Goal: Information Seeking & Learning: Learn about a topic

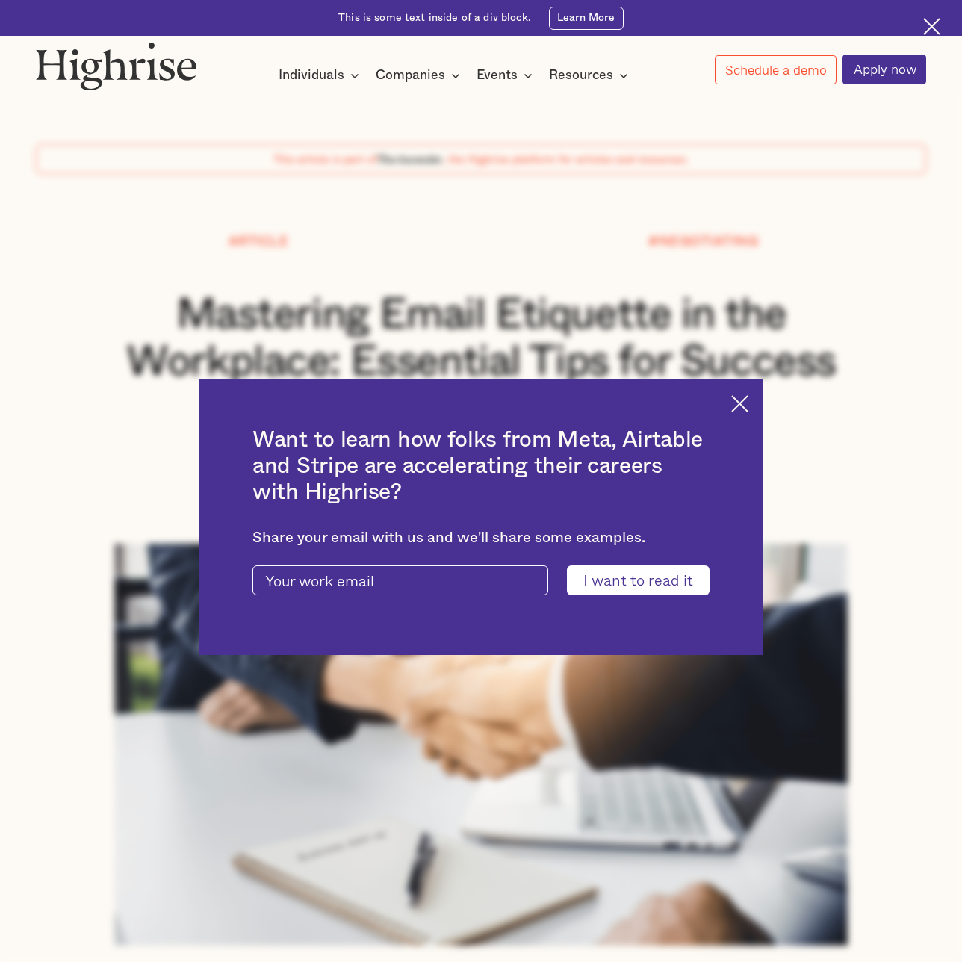
click at [738, 402] on img at bounding box center [739, 403] width 17 height 17
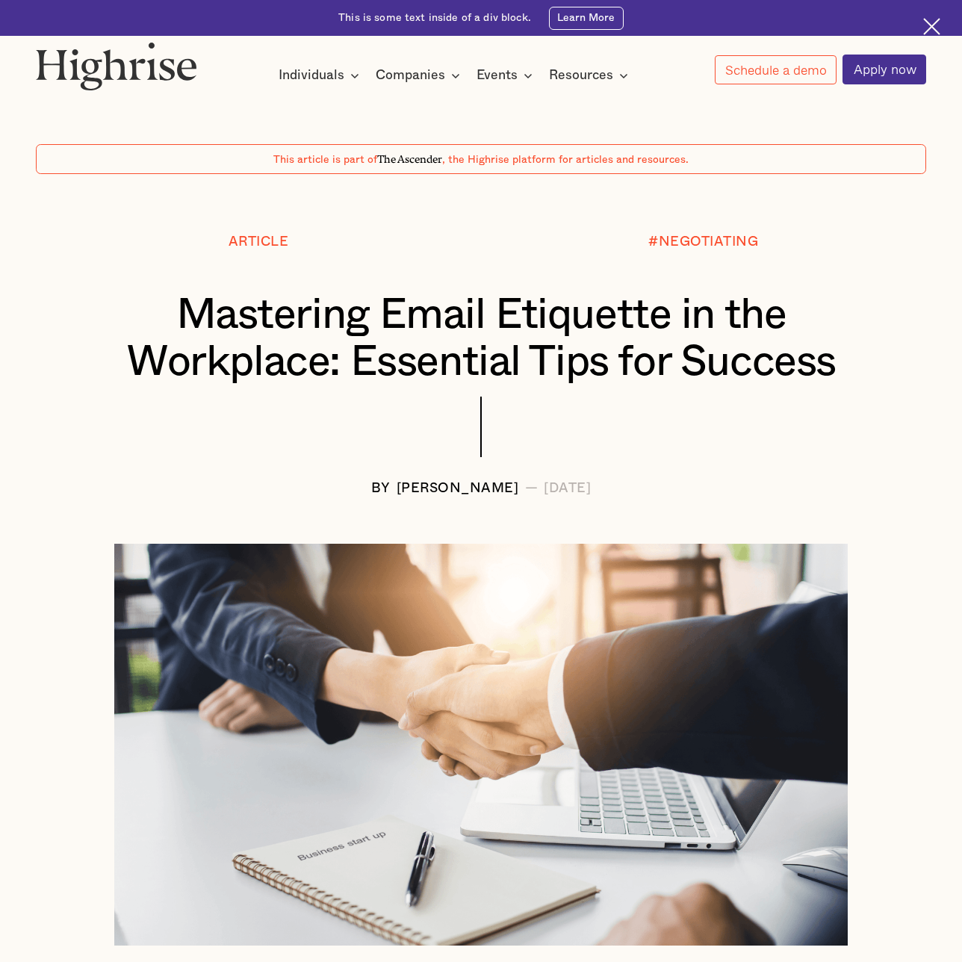
click at [588, 74] on div "Resources" at bounding box center [581, 75] width 64 height 18
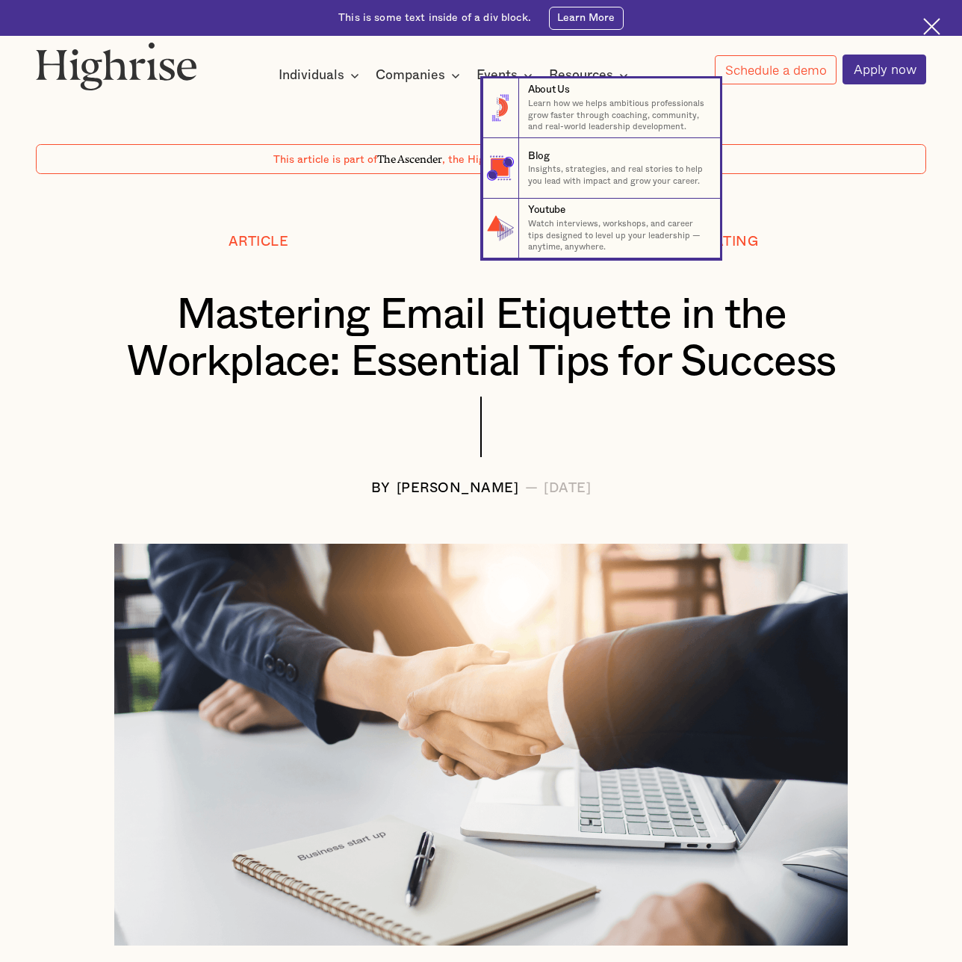
click at [538, 156] on div "Blog" at bounding box center [539, 156] width 22 height 14
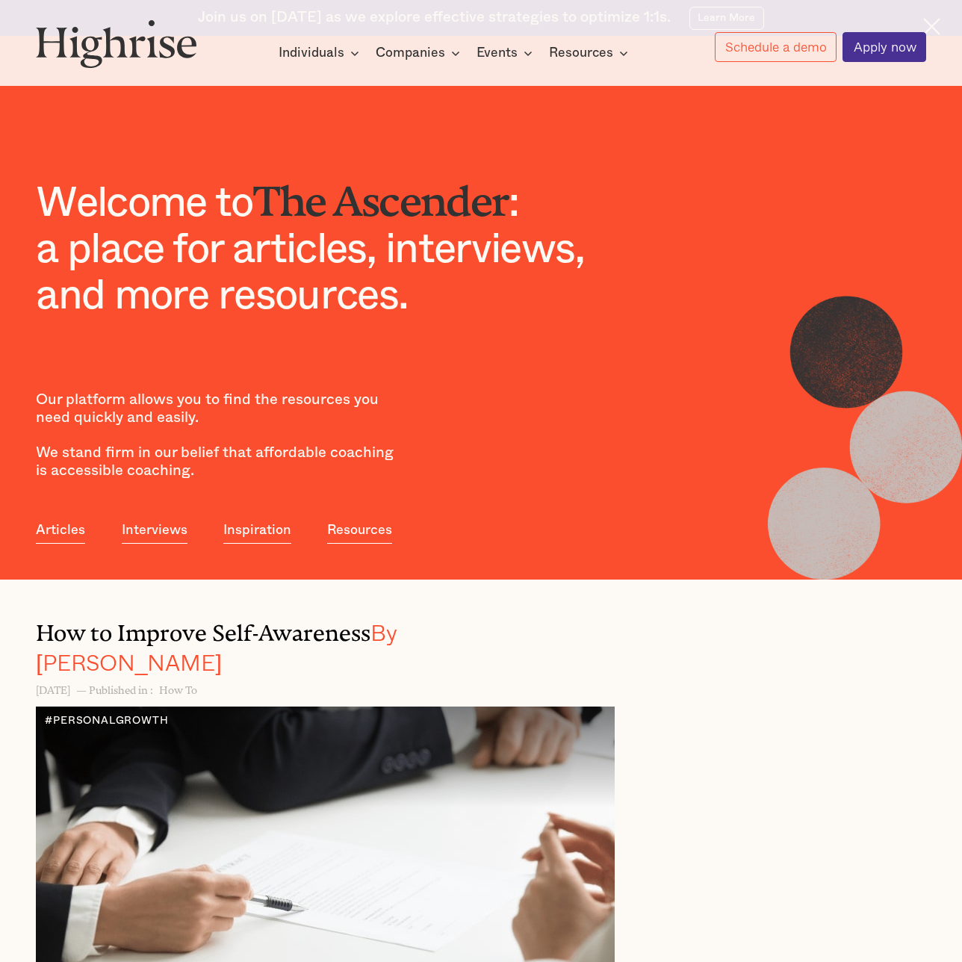
click at [60, 529] on link "Articles" at bounding box center [60, 530] width 49 height 28
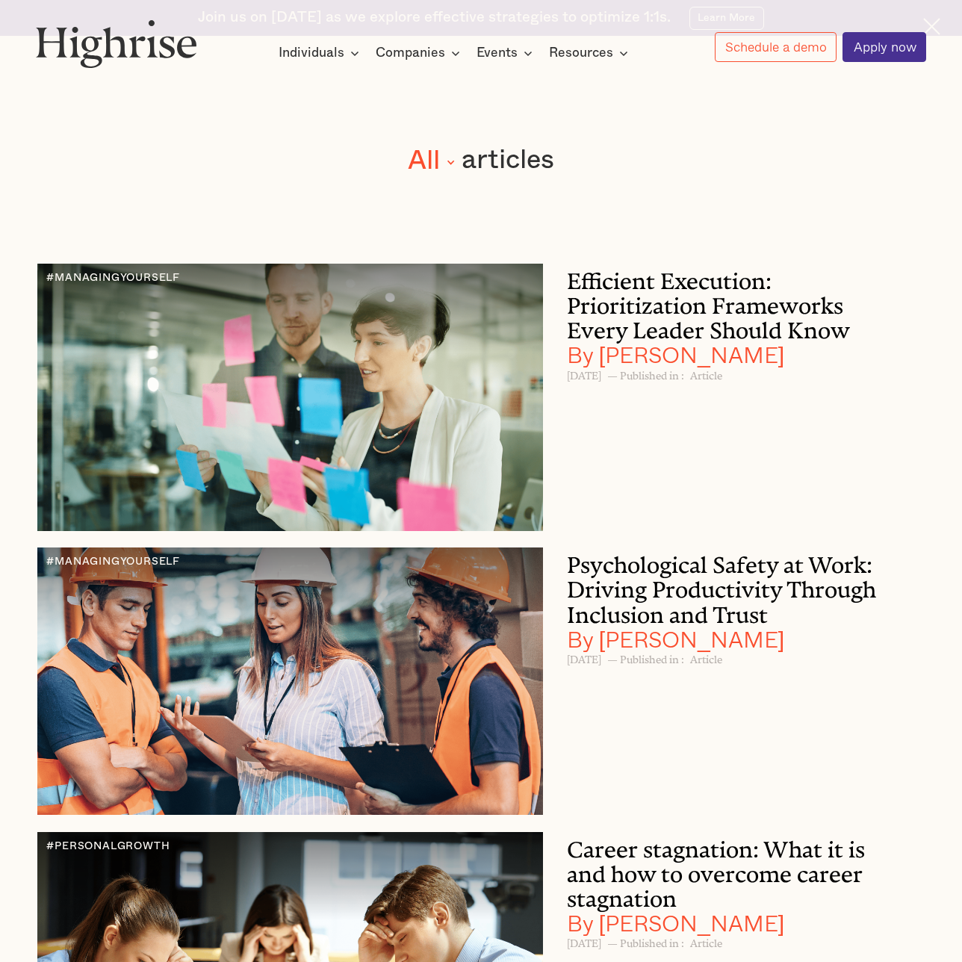
click at [450, 160] on div "filter" at bounding box center [481, 160] width 146 height 32
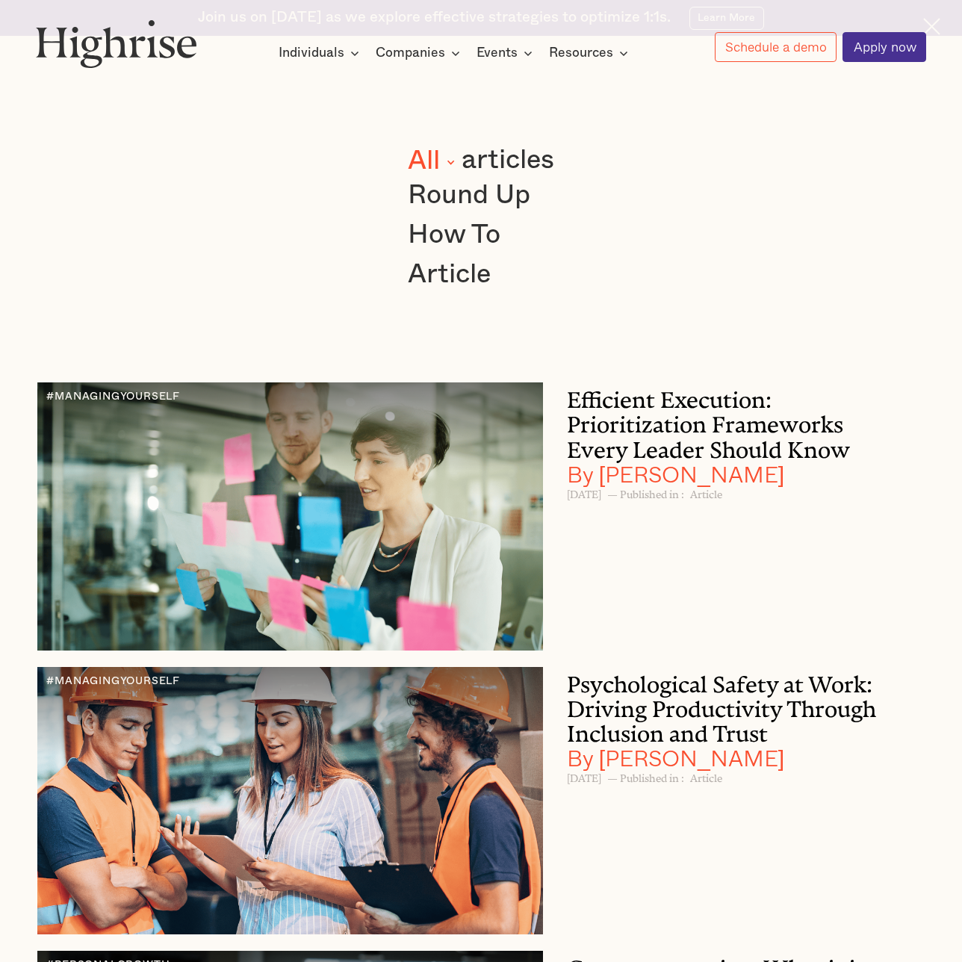
click at [453, 233] on span "How To" at bounding box center [454, 235] width 93 height 36
click at [417, 226] on input "How To" at bounding box center [413, 222] width 10 height 10
radio input "true"
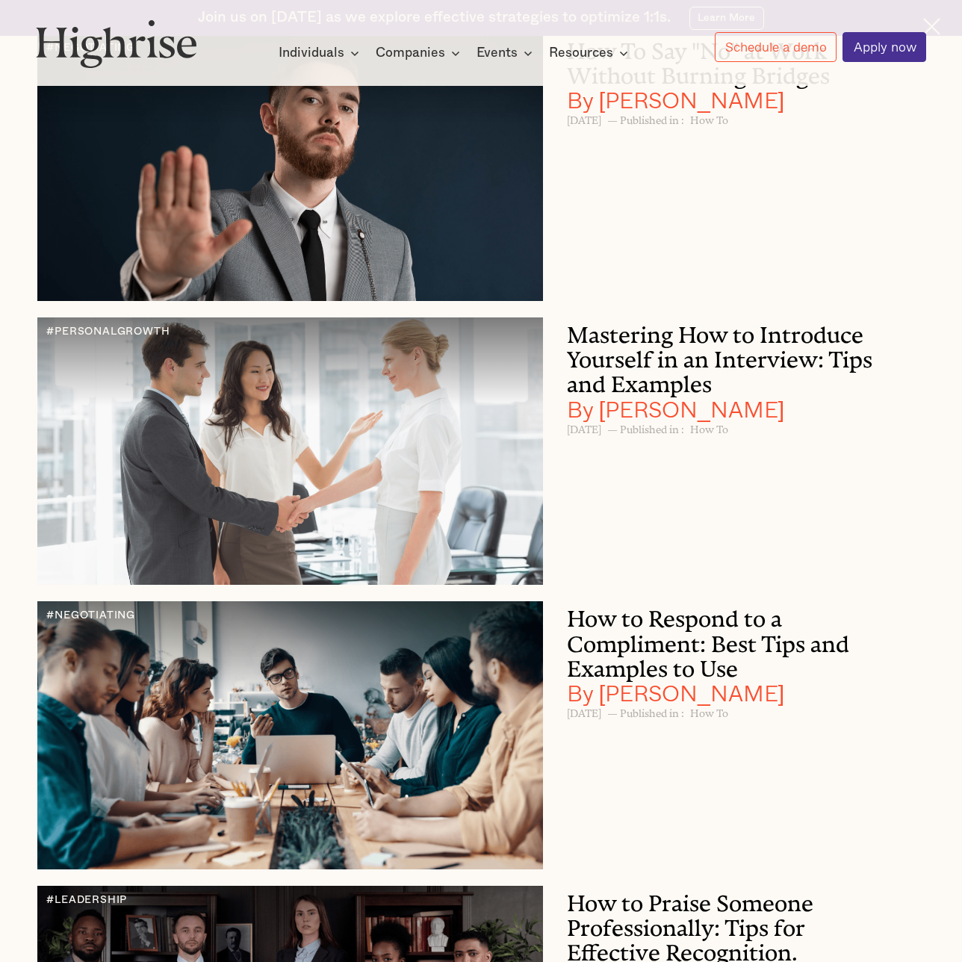
scroll to position [812, 0]
